Goal: Information Seeking & Learning: Learn about a topic

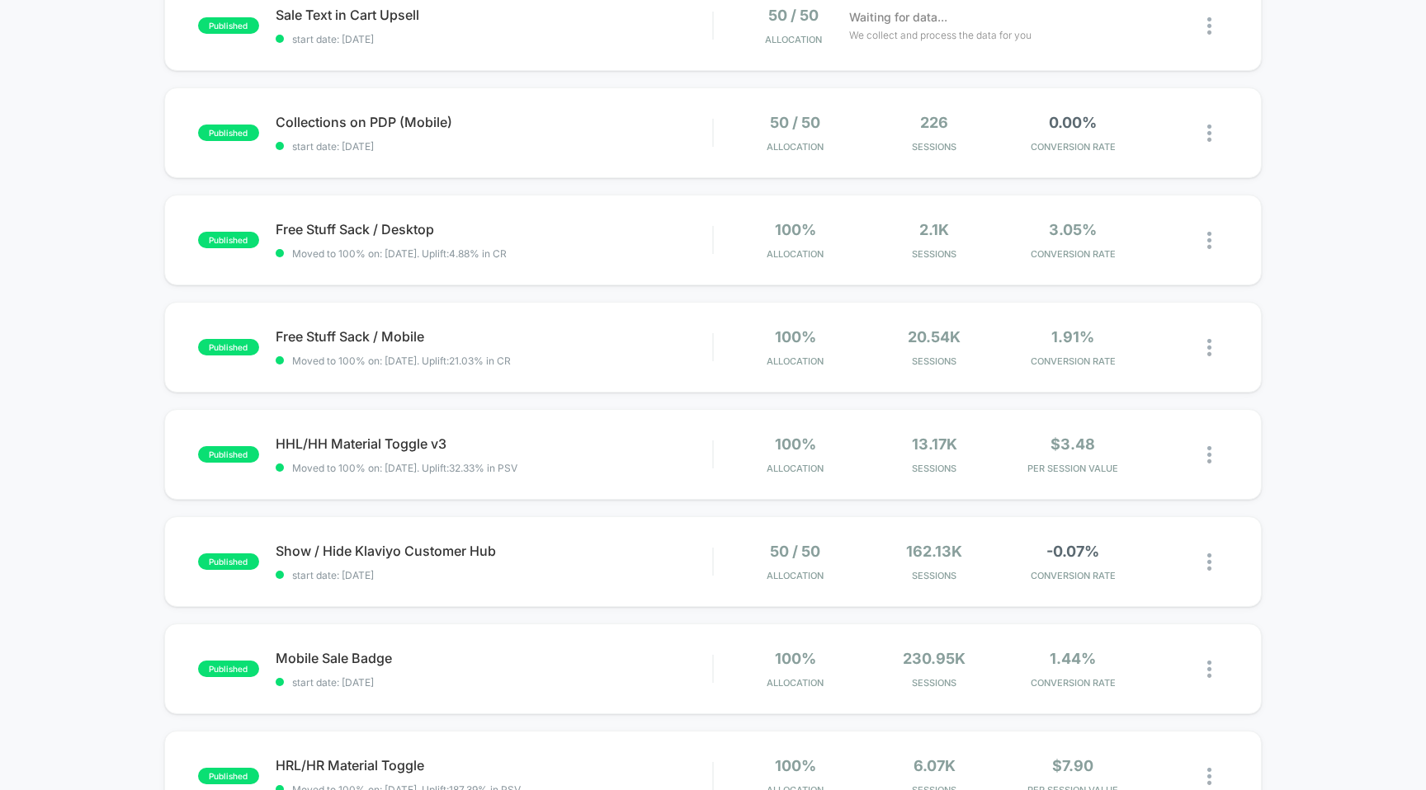
scroll to position [558, 0]
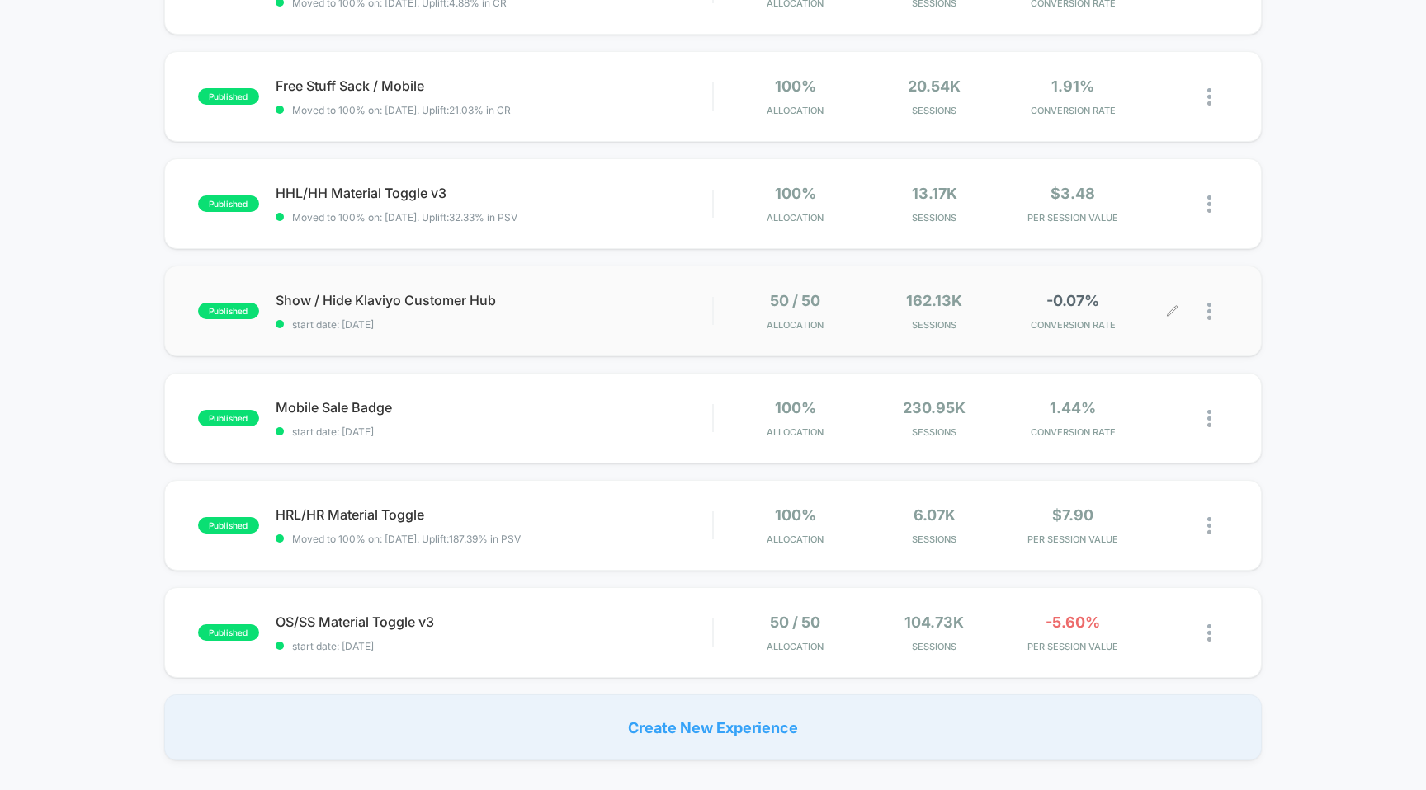
click at [726, 323] on div "50 / 50 Allocation 162.13k Sessions -0.07% CONVERSION RATE" at bounding box center [971, 311] width 515 height 39
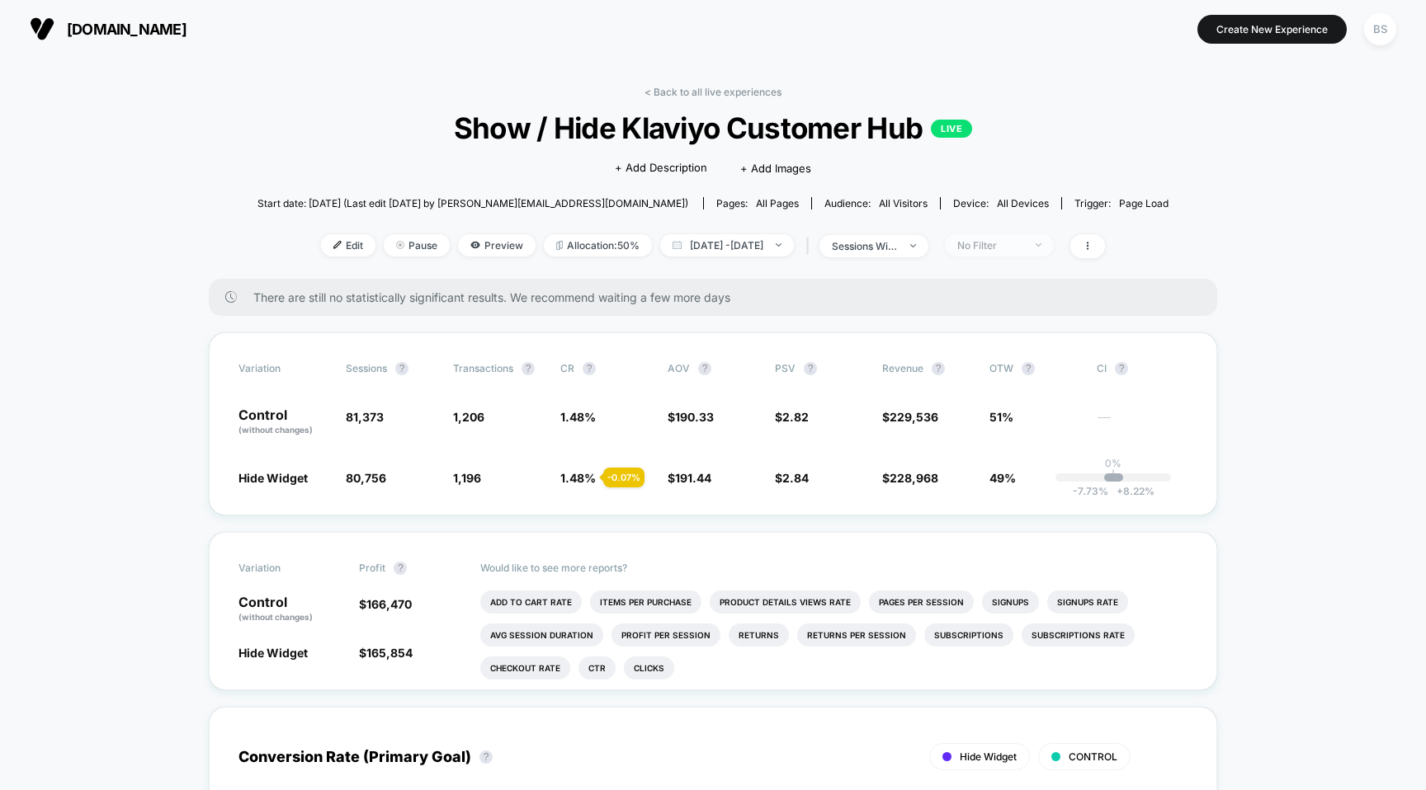
click at [1028, 234] on span "No Filter" at bounding box center [999, 245] width 109 height 22
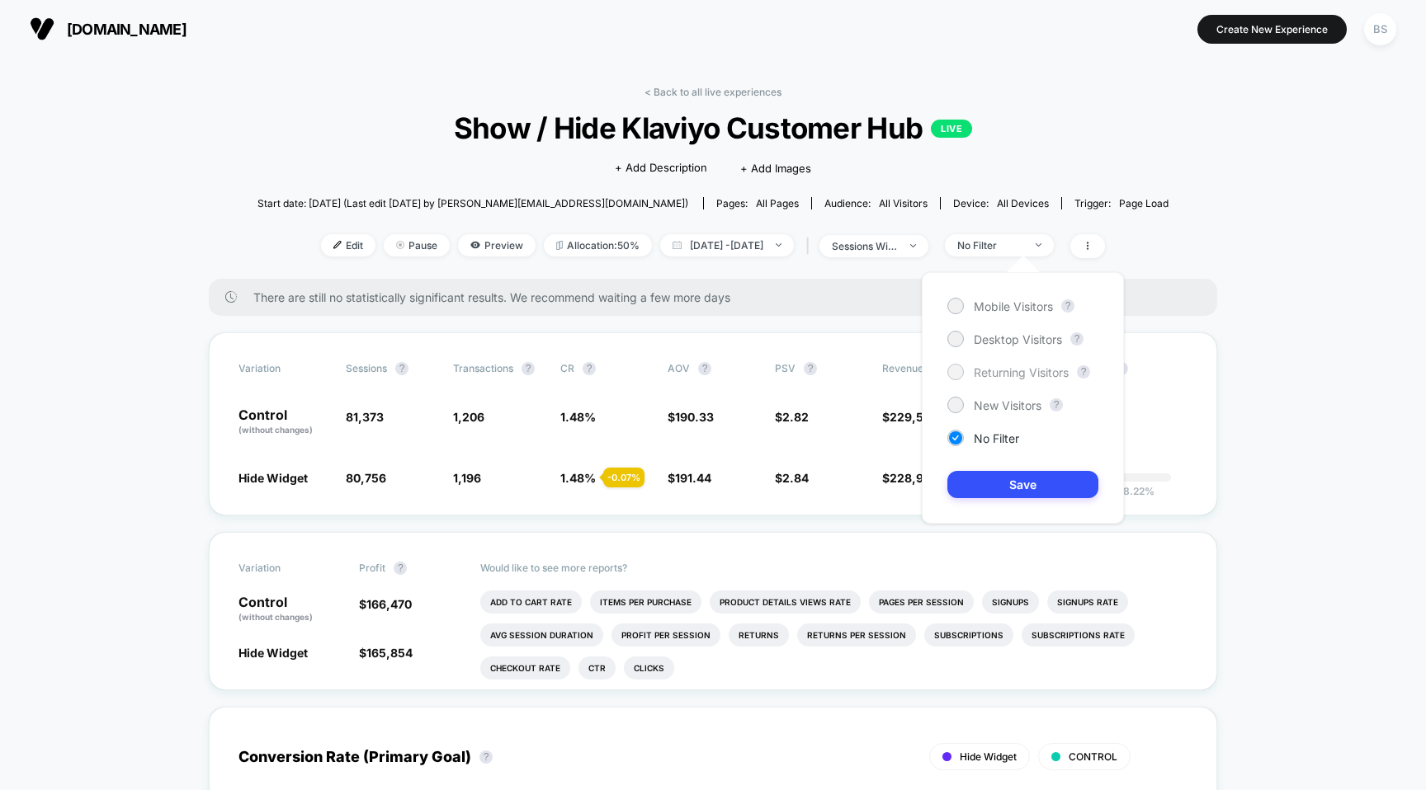
click at [973, 370] on span "Returning Visitors" at bounding box center [1020, 372] width 95 height 14
click at [992, 474] on button "Save" at bounding box center [1022, 484] width 151 height 27
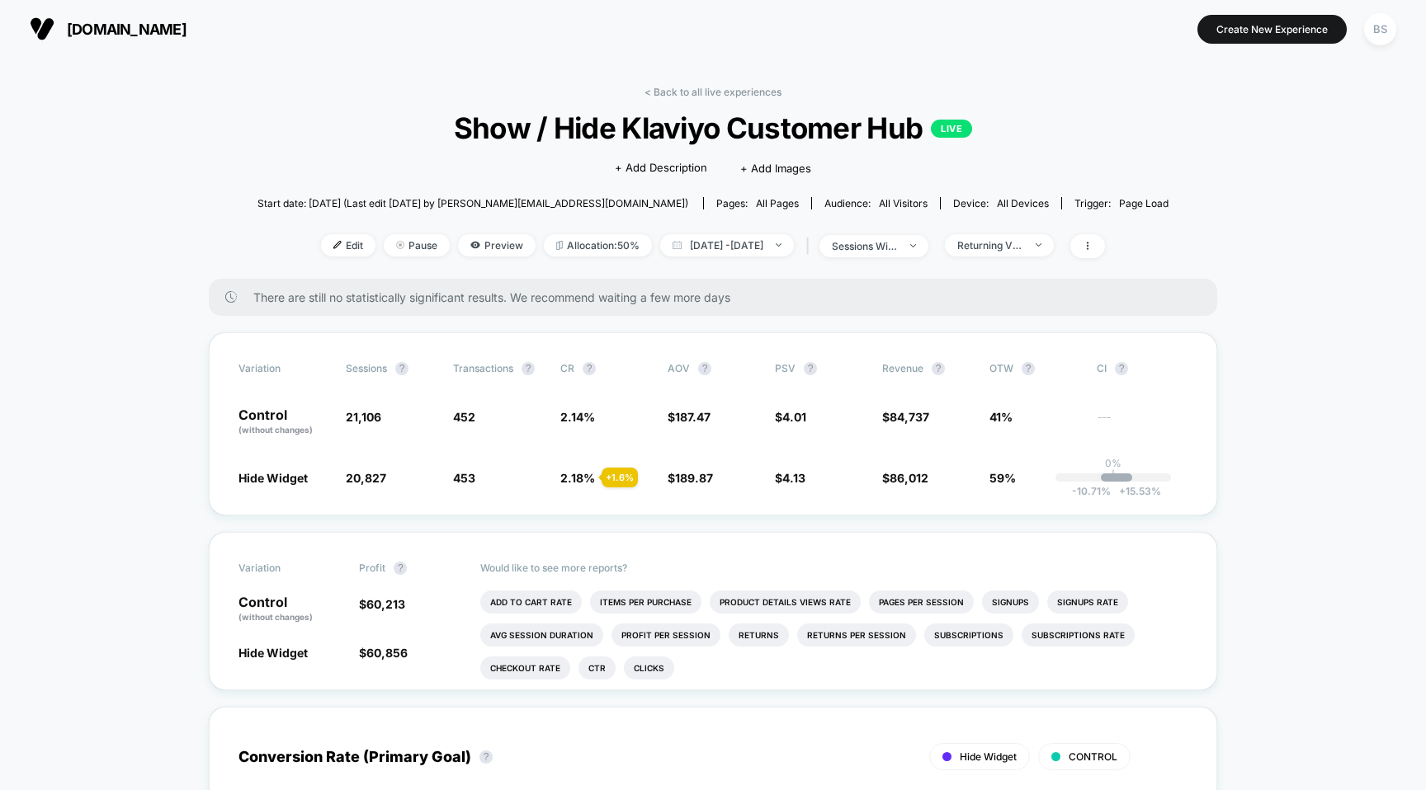
click at [654, 89] on link "< Back to all live experiences" at bounding box center [712, 92] width 137 height 12
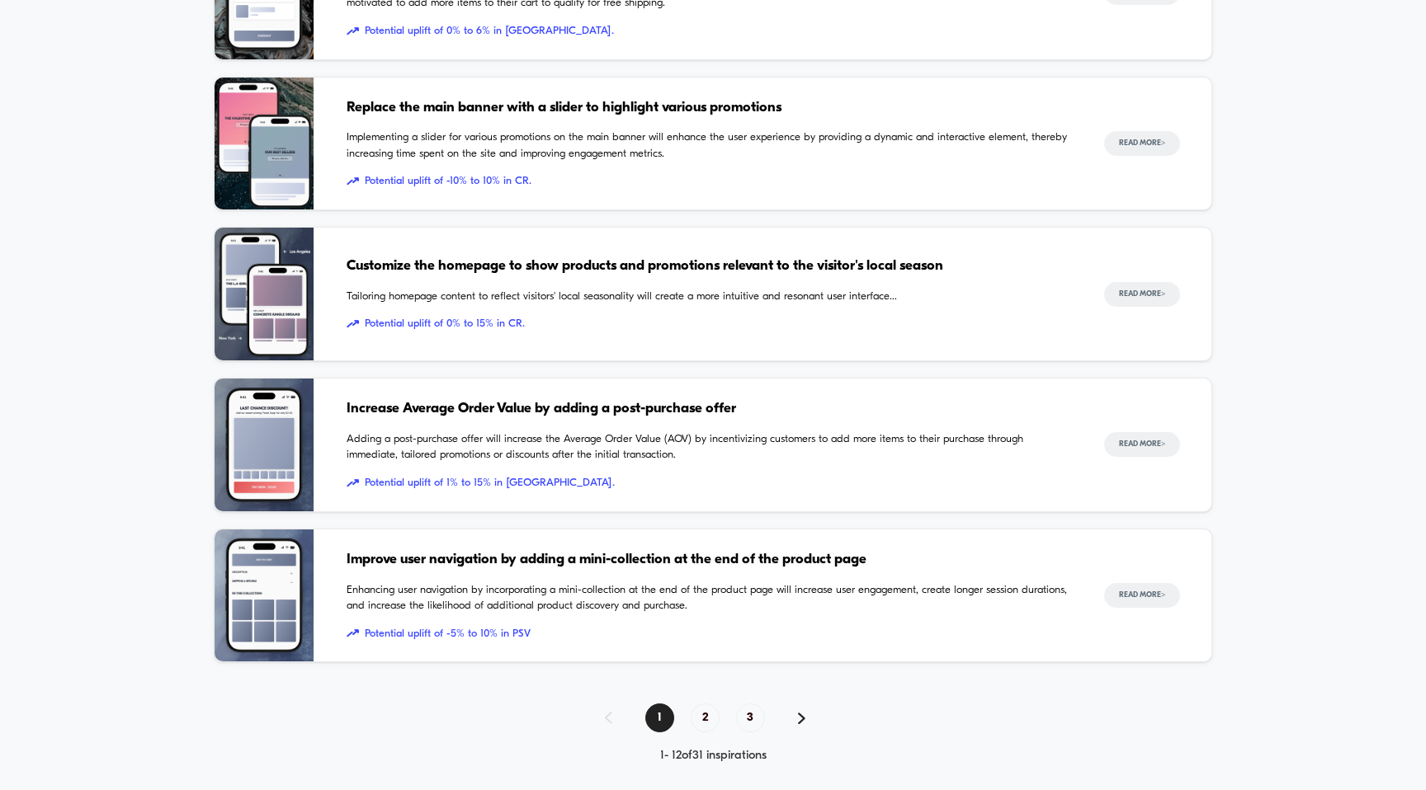
scroll to position [1418, 0]
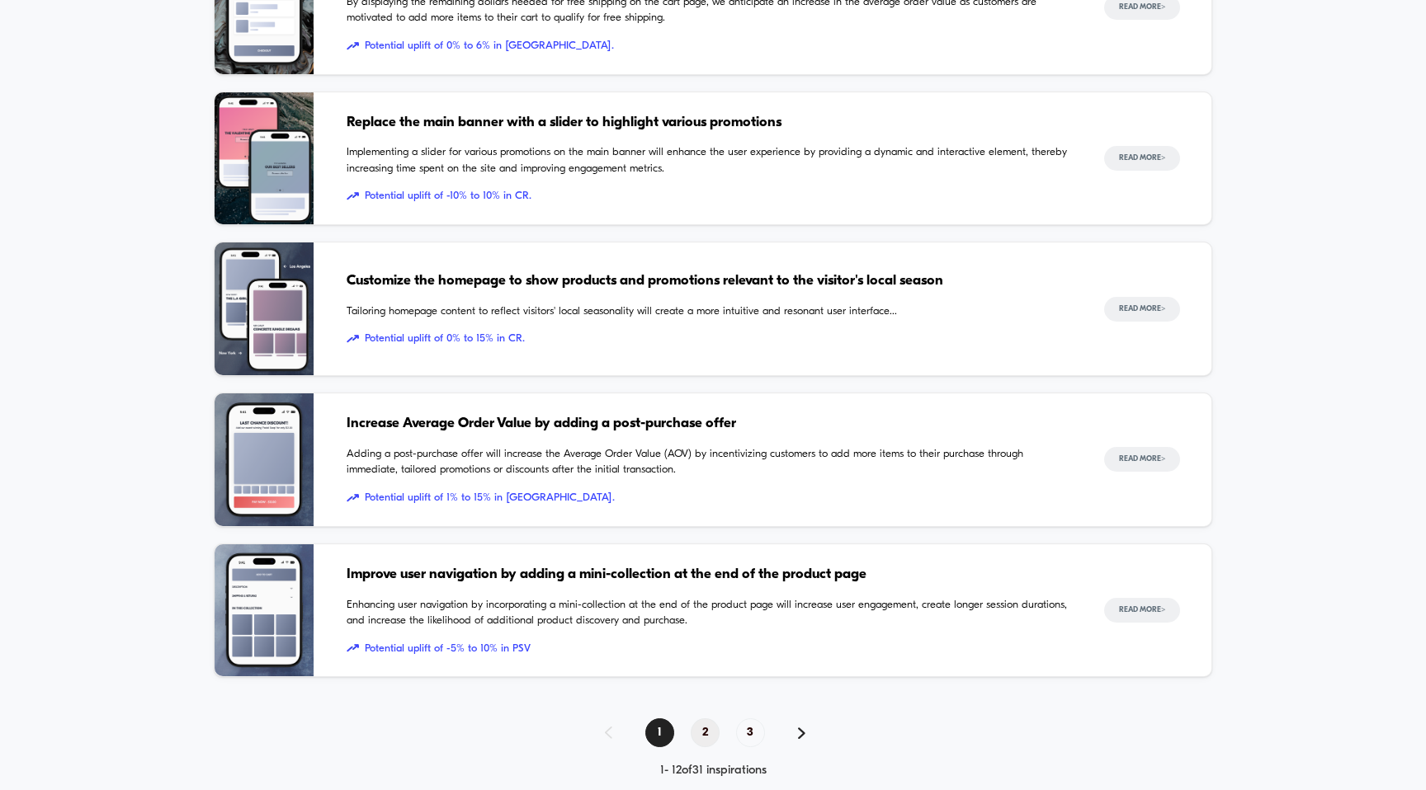
click at [705, 730] on span "2" at bounding box center [704, 733] width 29 height 29
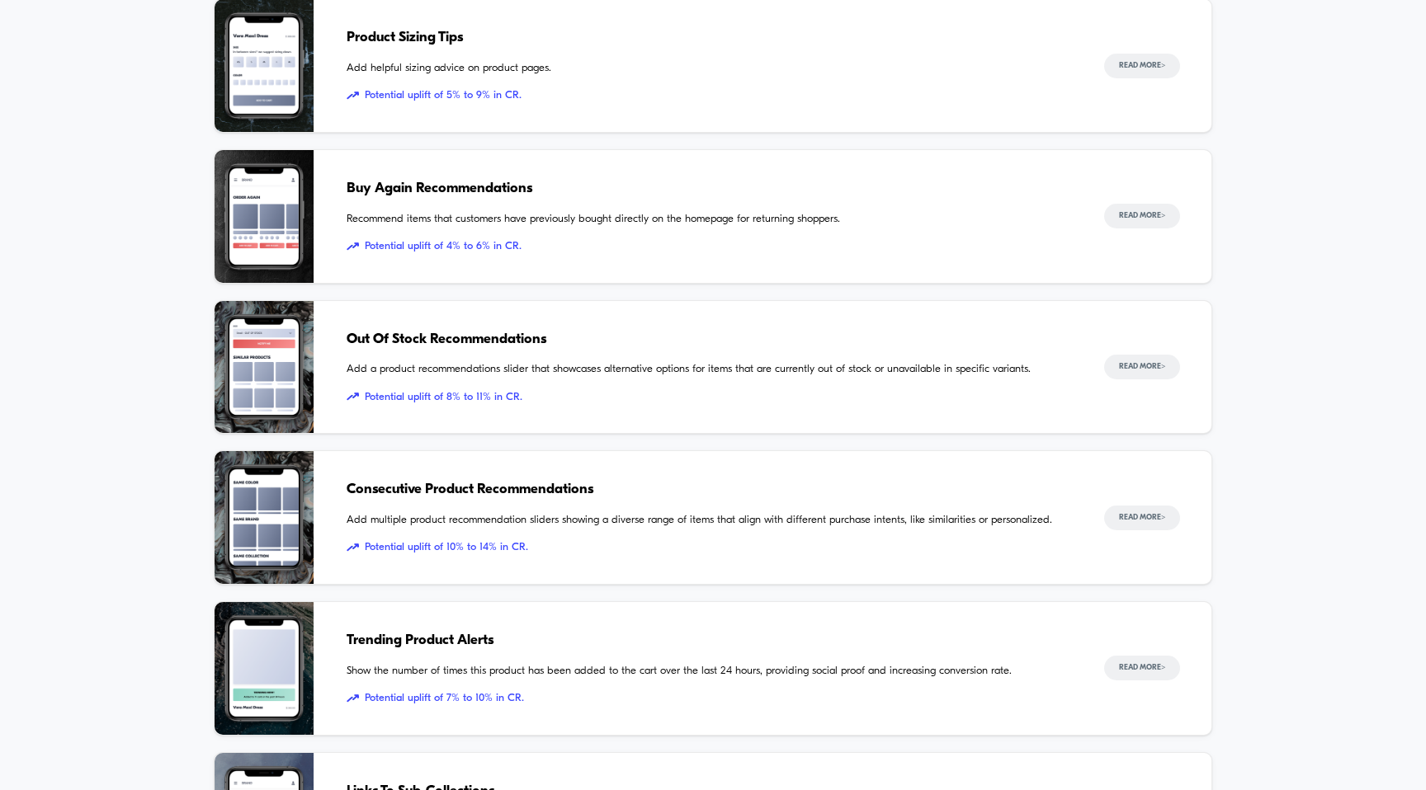
scroll to position [1448, 0]
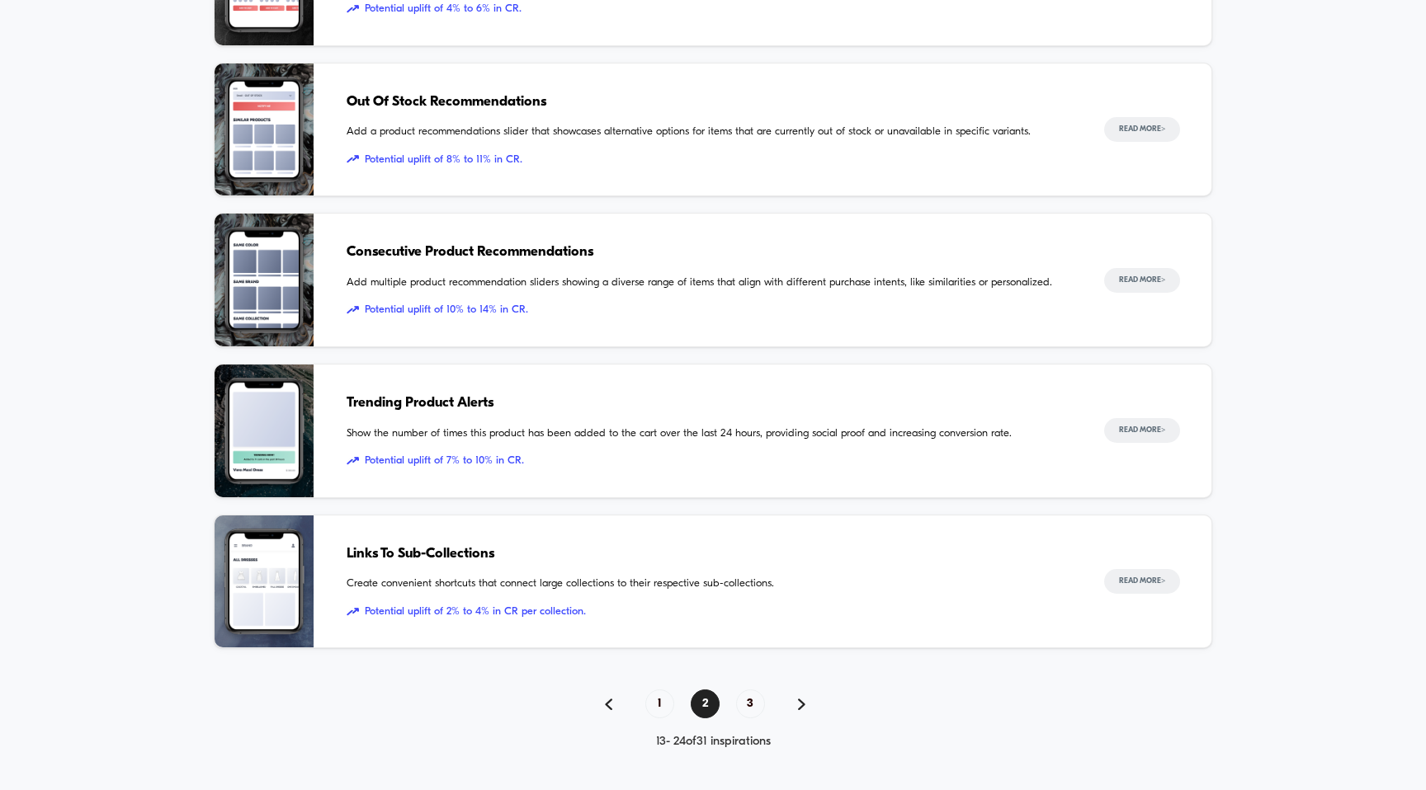
drag, startPoint x: 752, startPoint y: 714, endPoint x: 635, endPoint y: 580, distance: 178.3
click at [637, 280] on span "Add multiple product recommendation sliders showing a diverse range of items th…" at bounding box center [708, 283] width 724 height 16
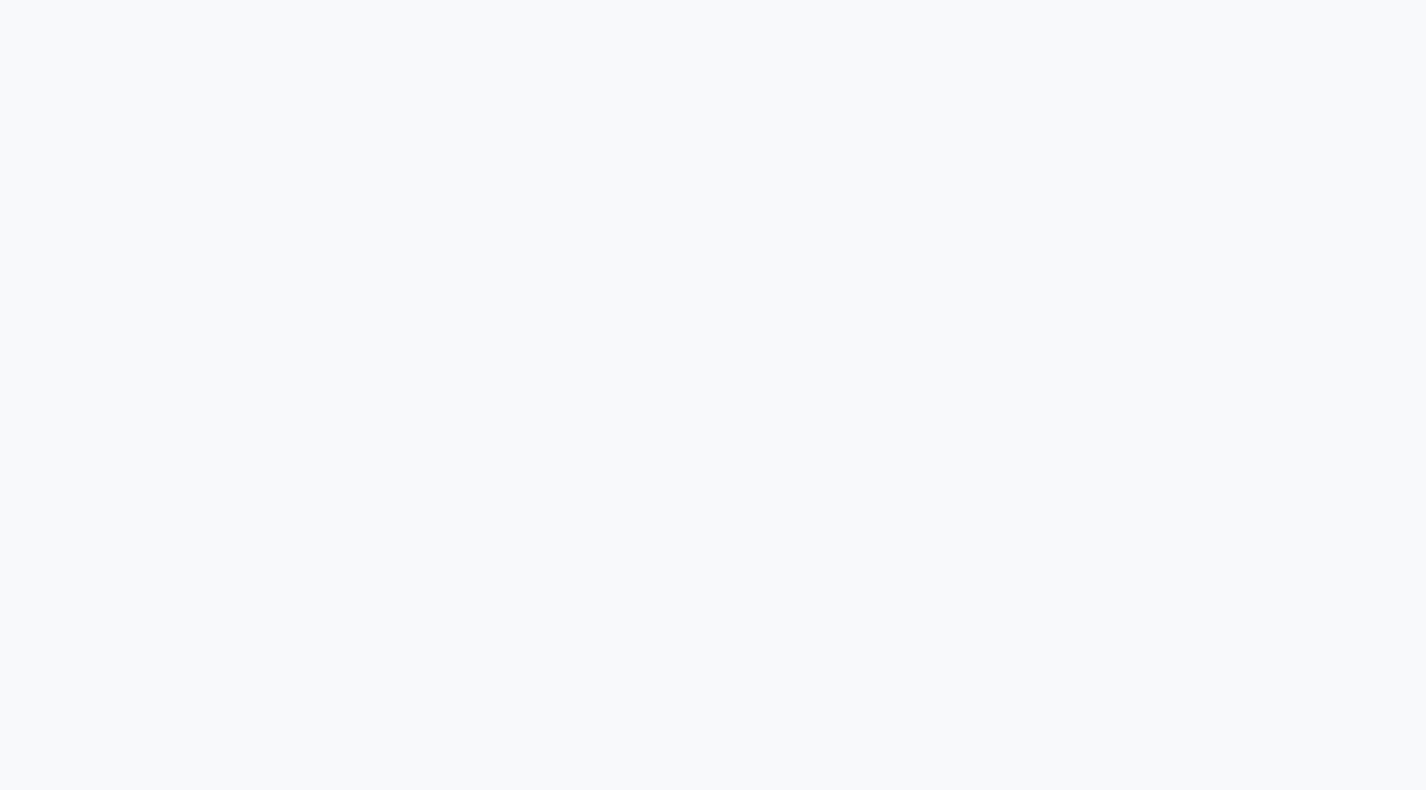
scroll to position [10662, 0]
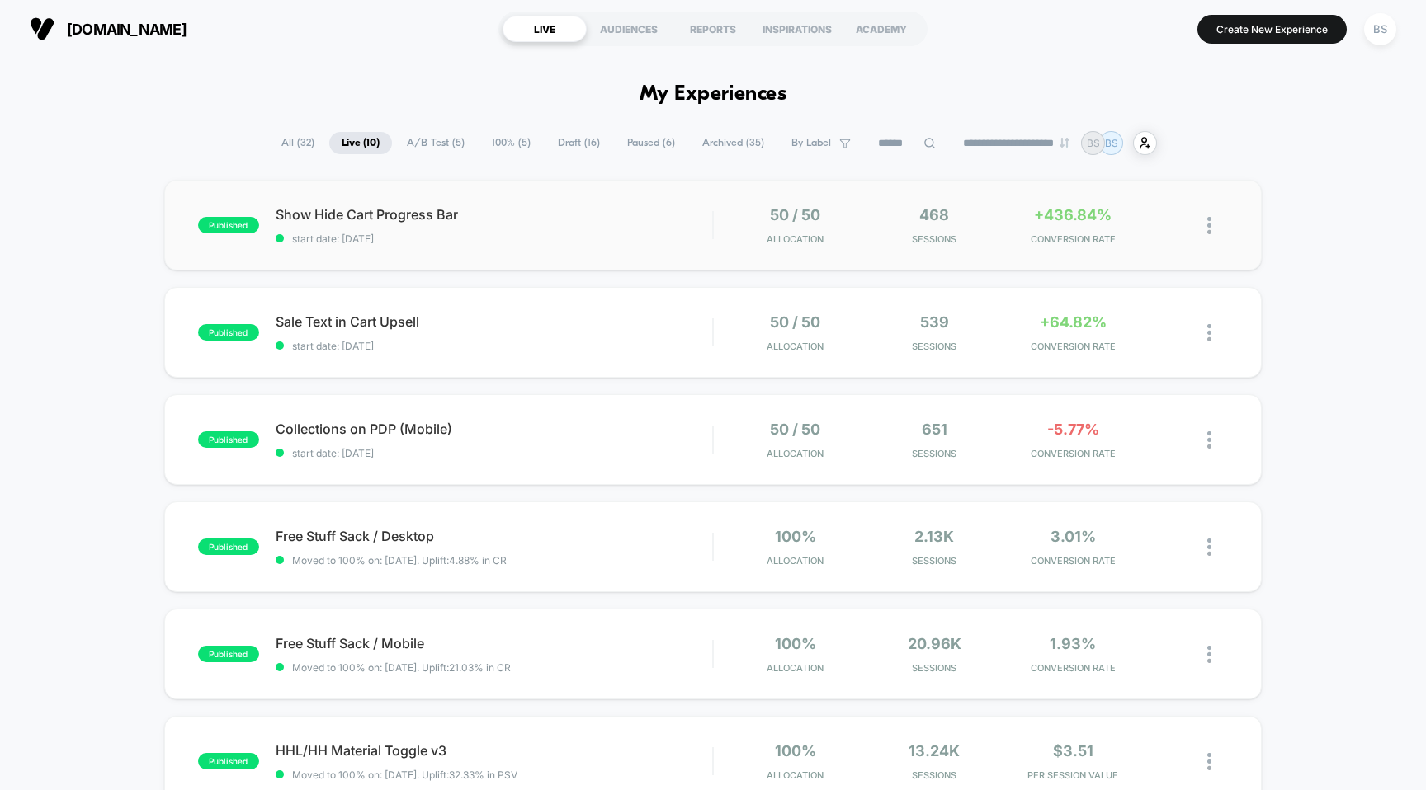
click at [680, 244] on div "published Show Hide Cart Progress Bar start date: 8/17/2025 50 / 50 Allocation …" at bounding box center [713, 225] width 1098 height 91
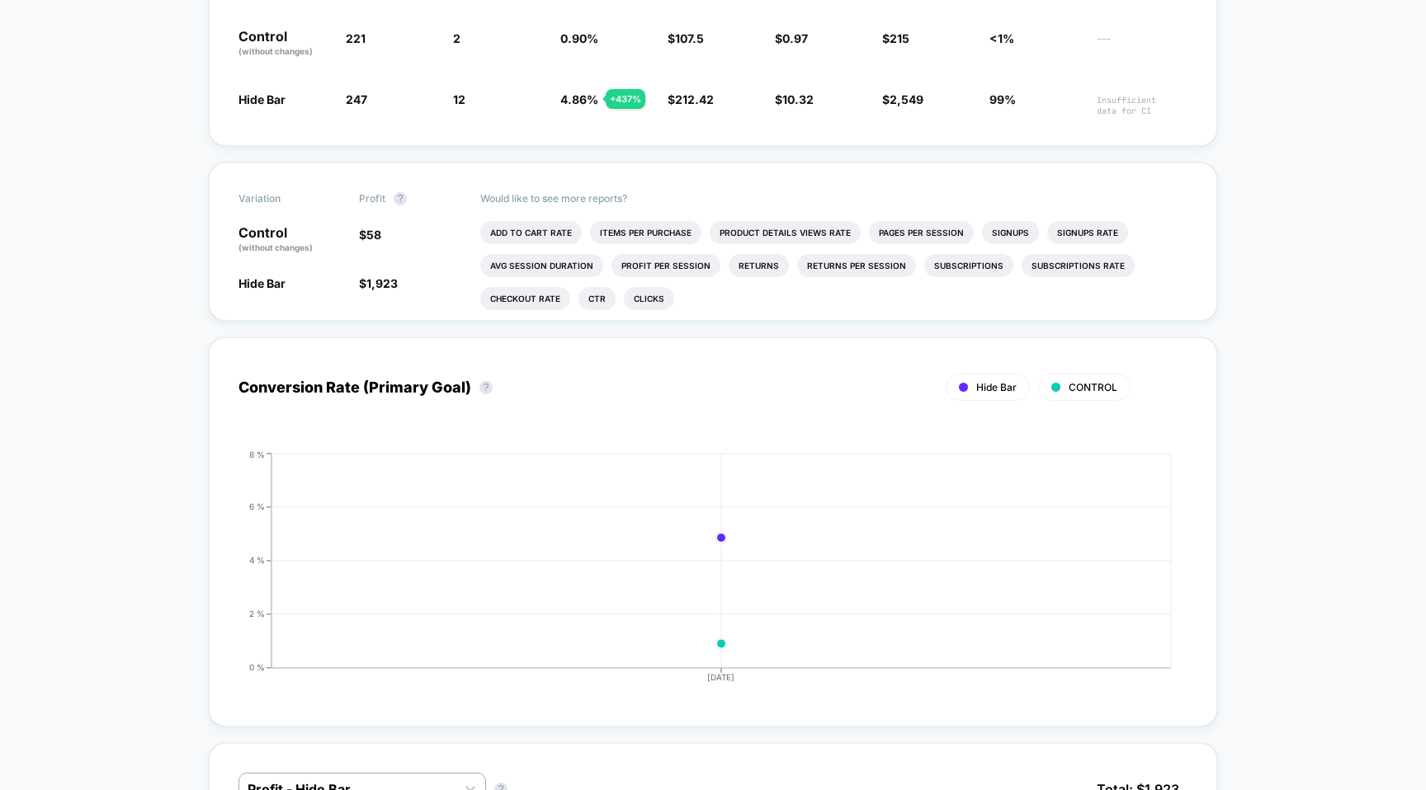
scroll to position [68, 0]
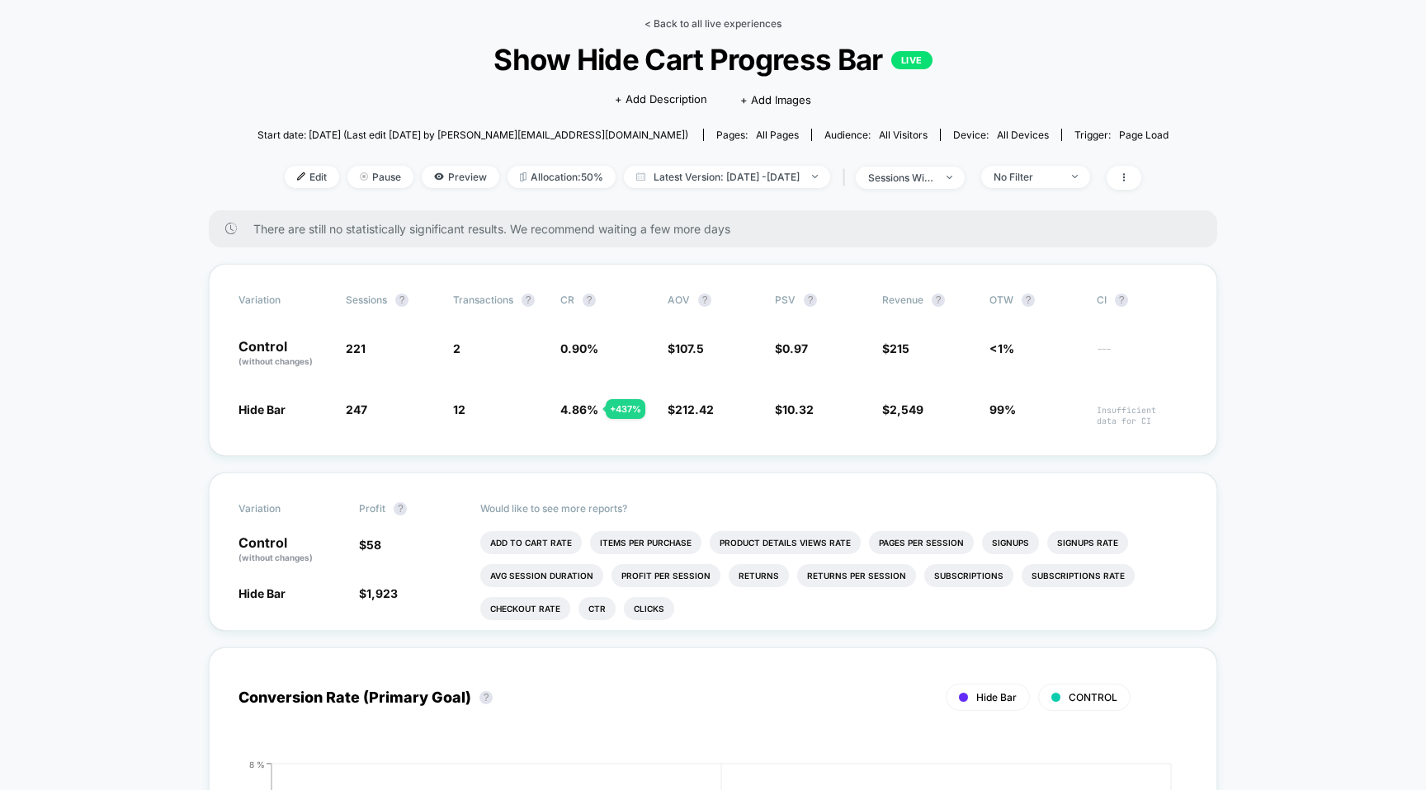
click at [705, 26] on link "< Back to all live experiences" at bounding box center [712, 23] width 137 height 12
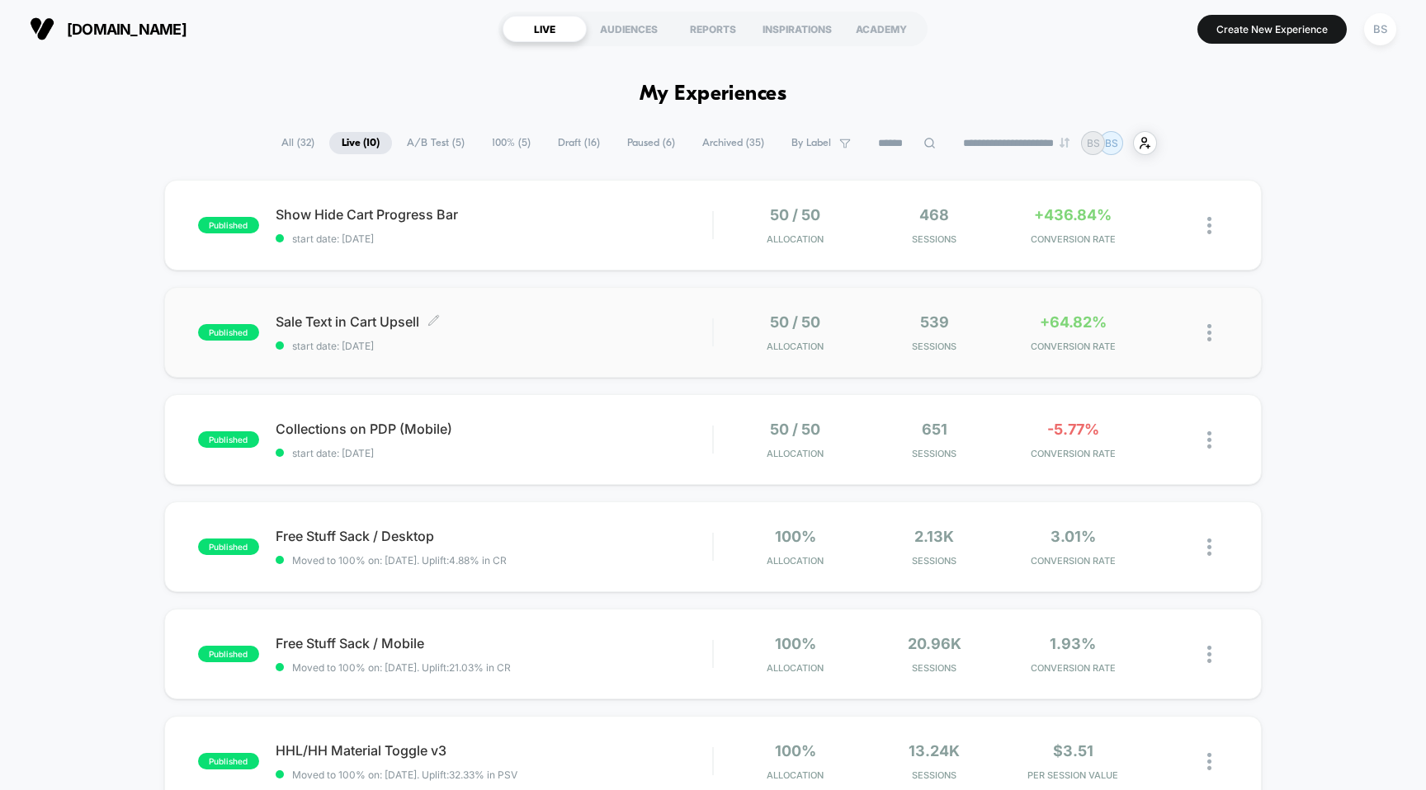
click at [616, 342] on span "start date: 8/17/2025" at bounding box center [494, 346] width 437 height 12
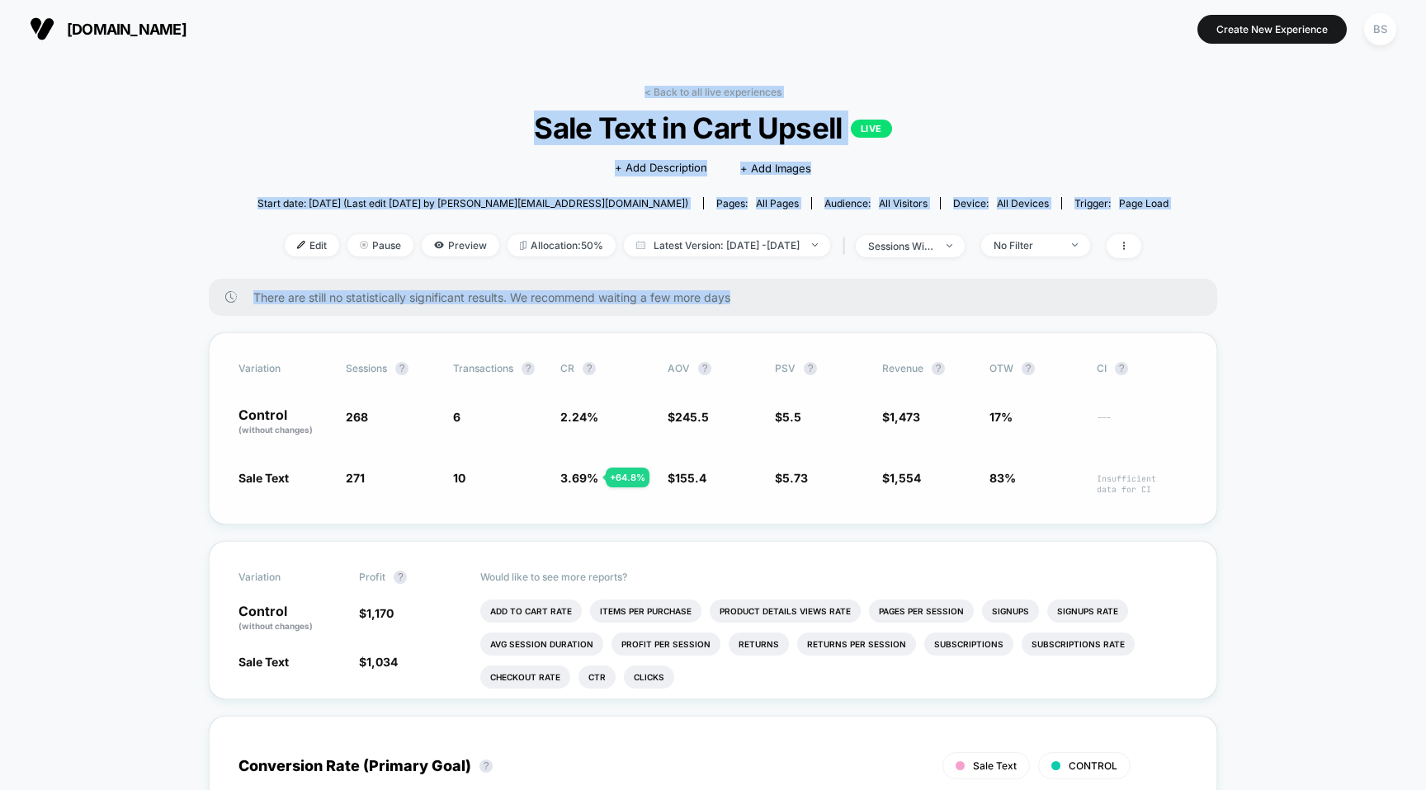
drag, startPoint x: 719, startPoint y: 85, endPoint x: 603, endPoint y: 332, distance: 273.1
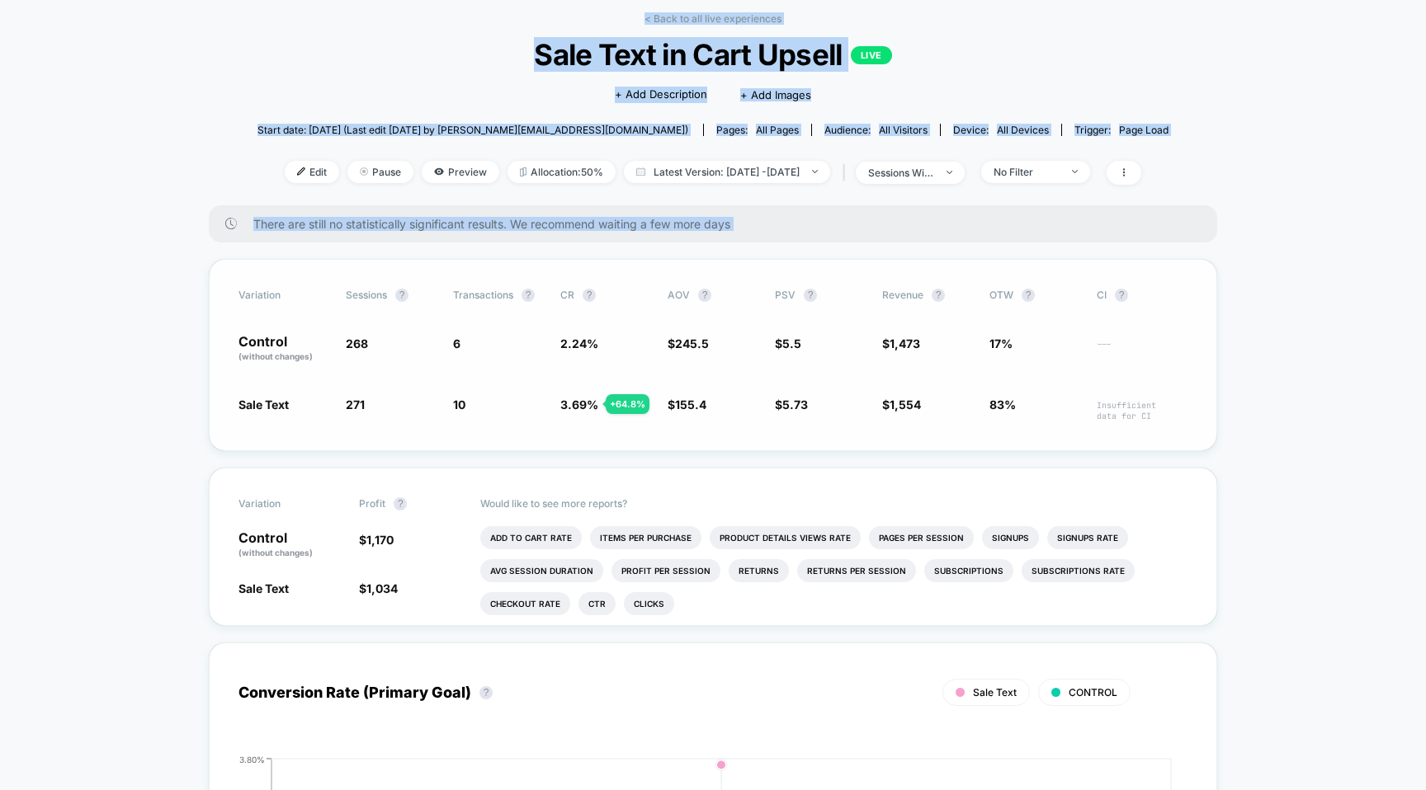
scroll to position [79, 0]
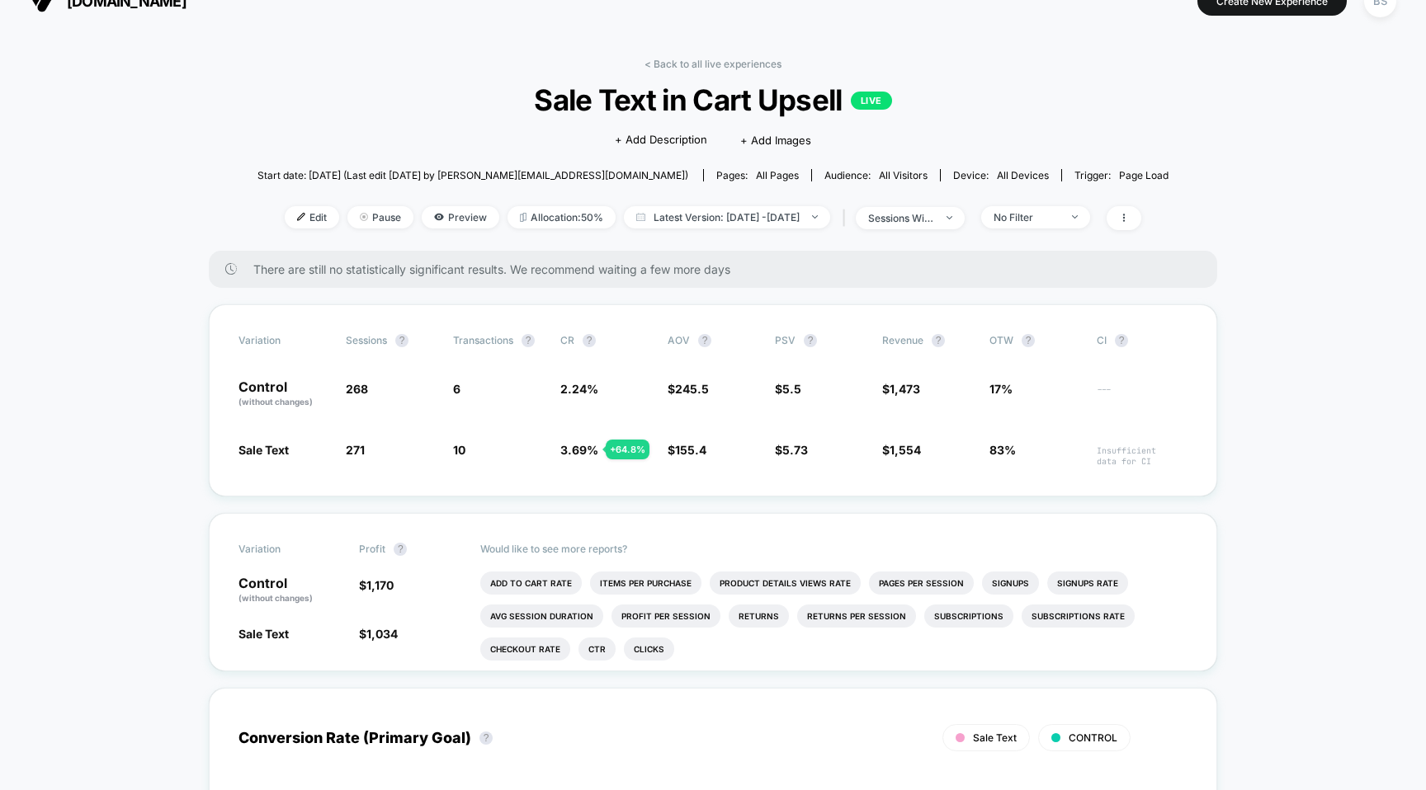
scroll to position [0, 0]
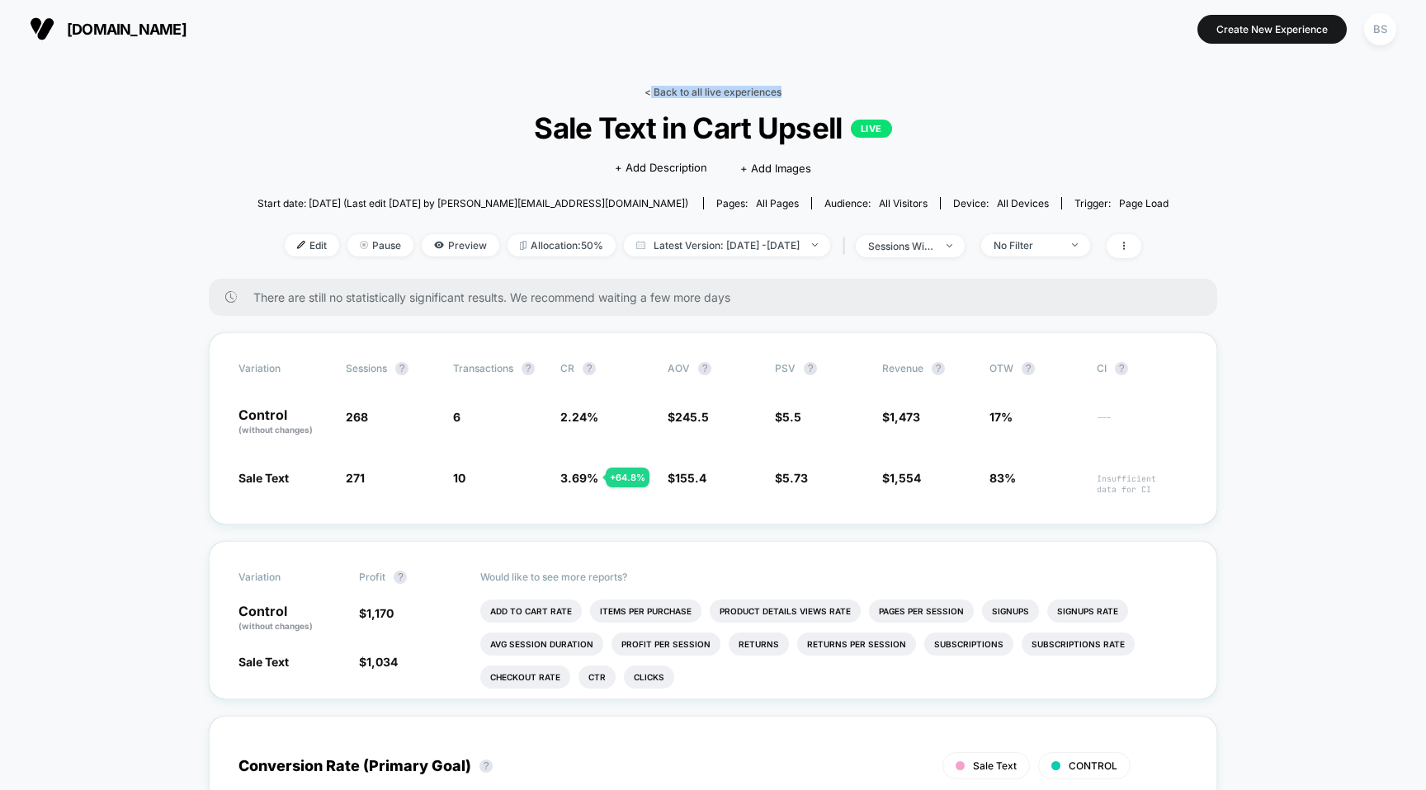
click at [648, 97] on div "< Back to all live experiences Sale Text in Cart Upsell LIVE Click to edit expe…" at bounding box center [712, 182] width 911 height 193
click at [648, 97] on link "< Back to all live experiences" at bounding box center [712, 92] width 137 height 12
